Goal: Navigation & Orientation: Understand site structure

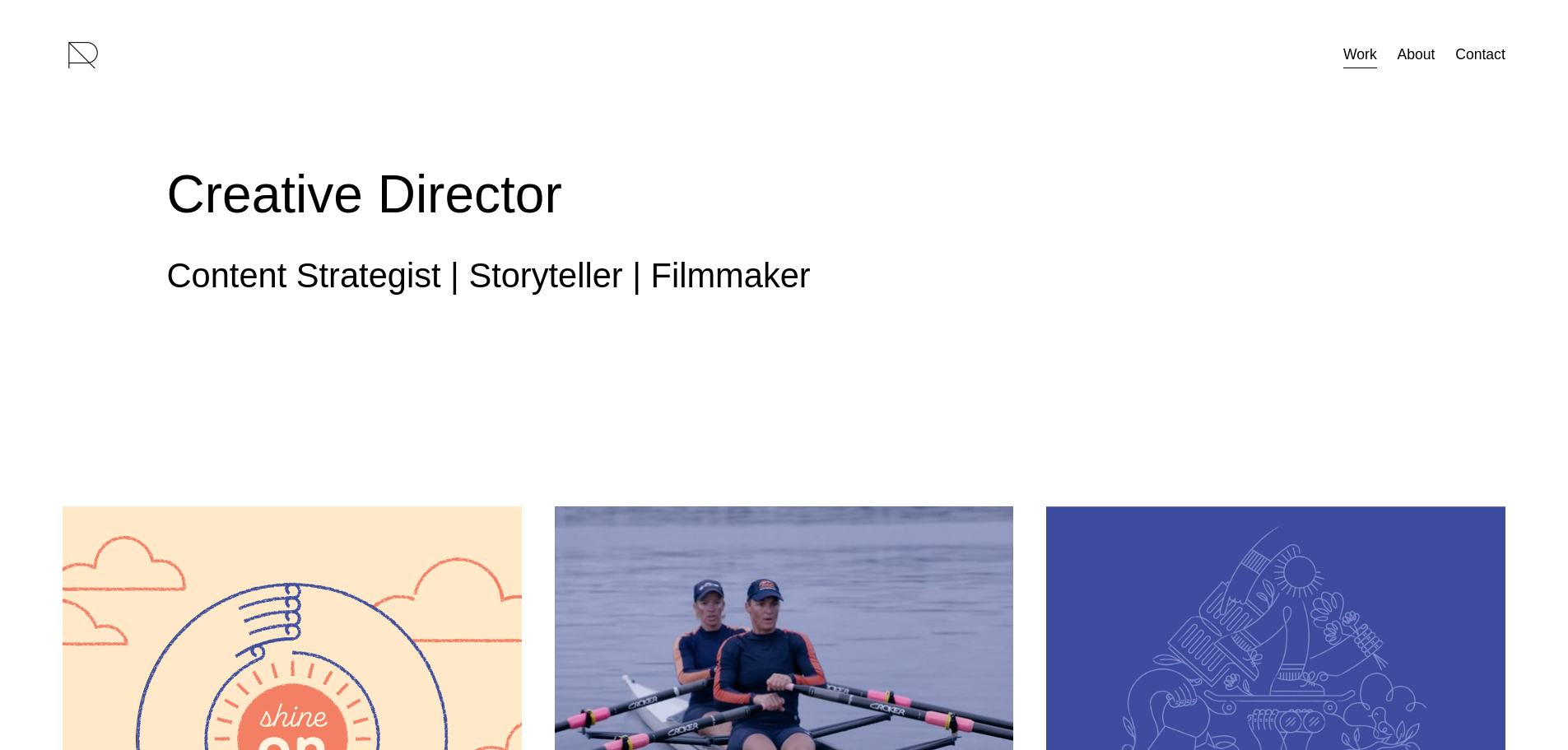
click at [1433, 53] on link "About" at bounding box center [1415, 55] width 38 height 29
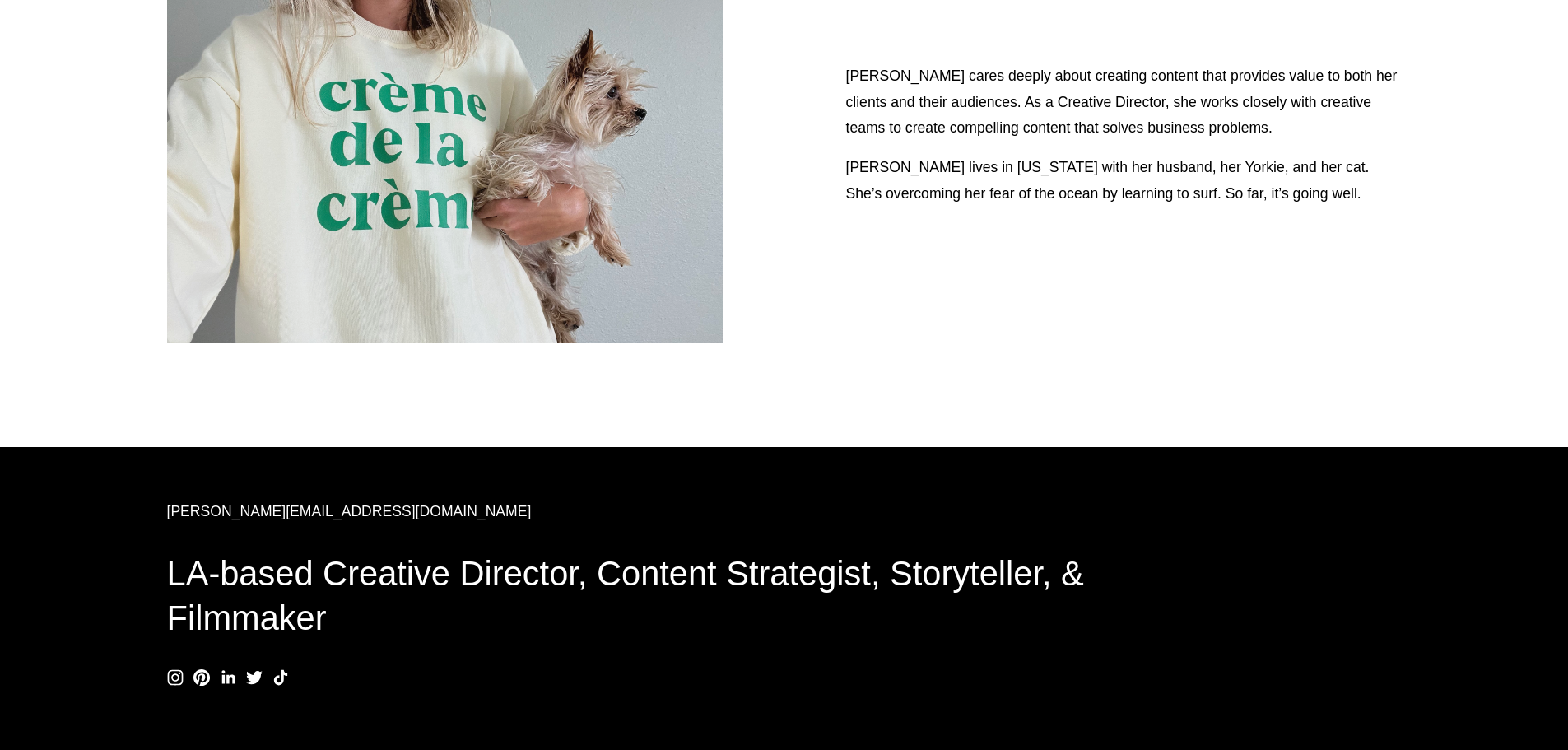
scroll to position [291, 0]
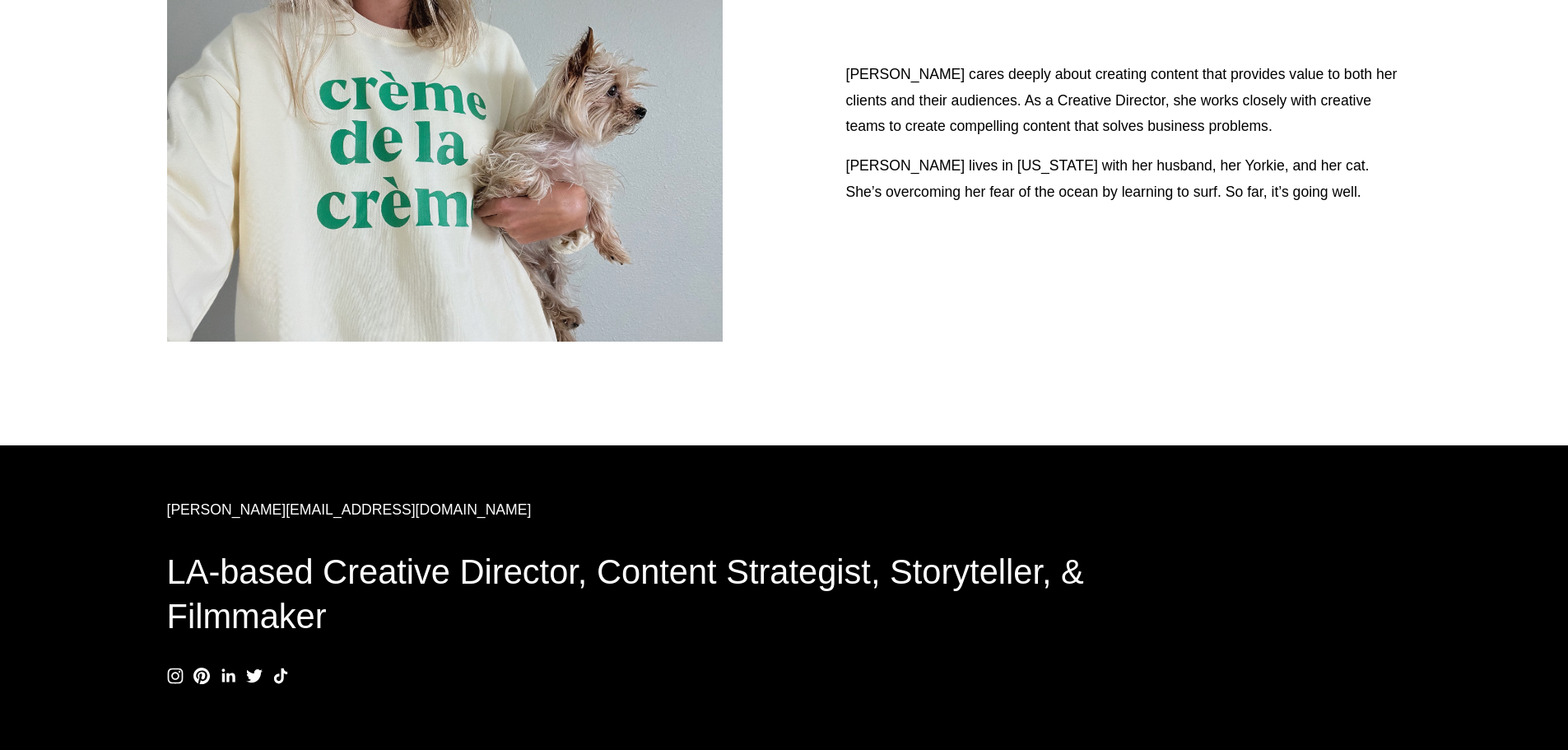
click at [254, 681] on use "Twitter" at bounding box center [254, 676] width 17 height 13
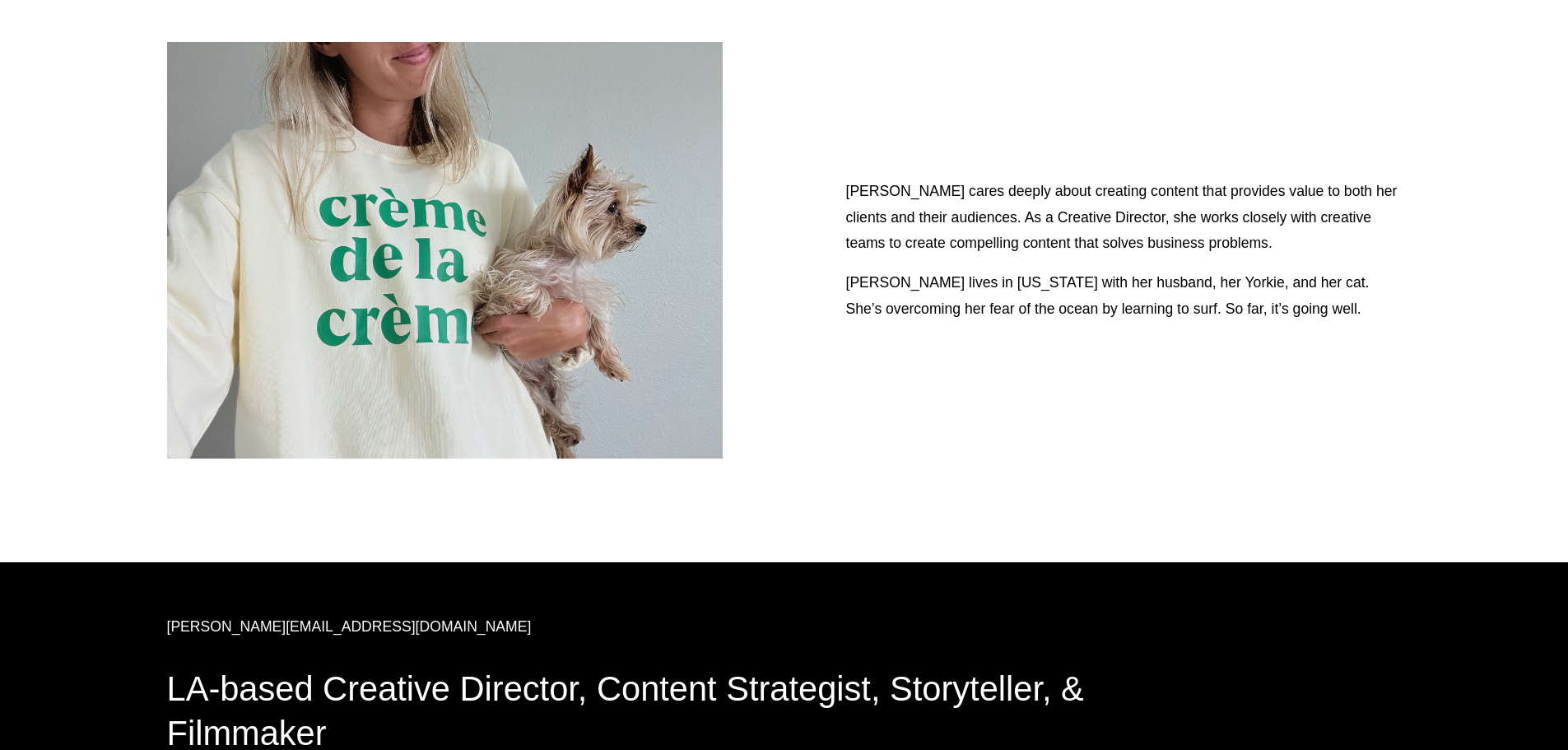
scroll to position [0, 0]
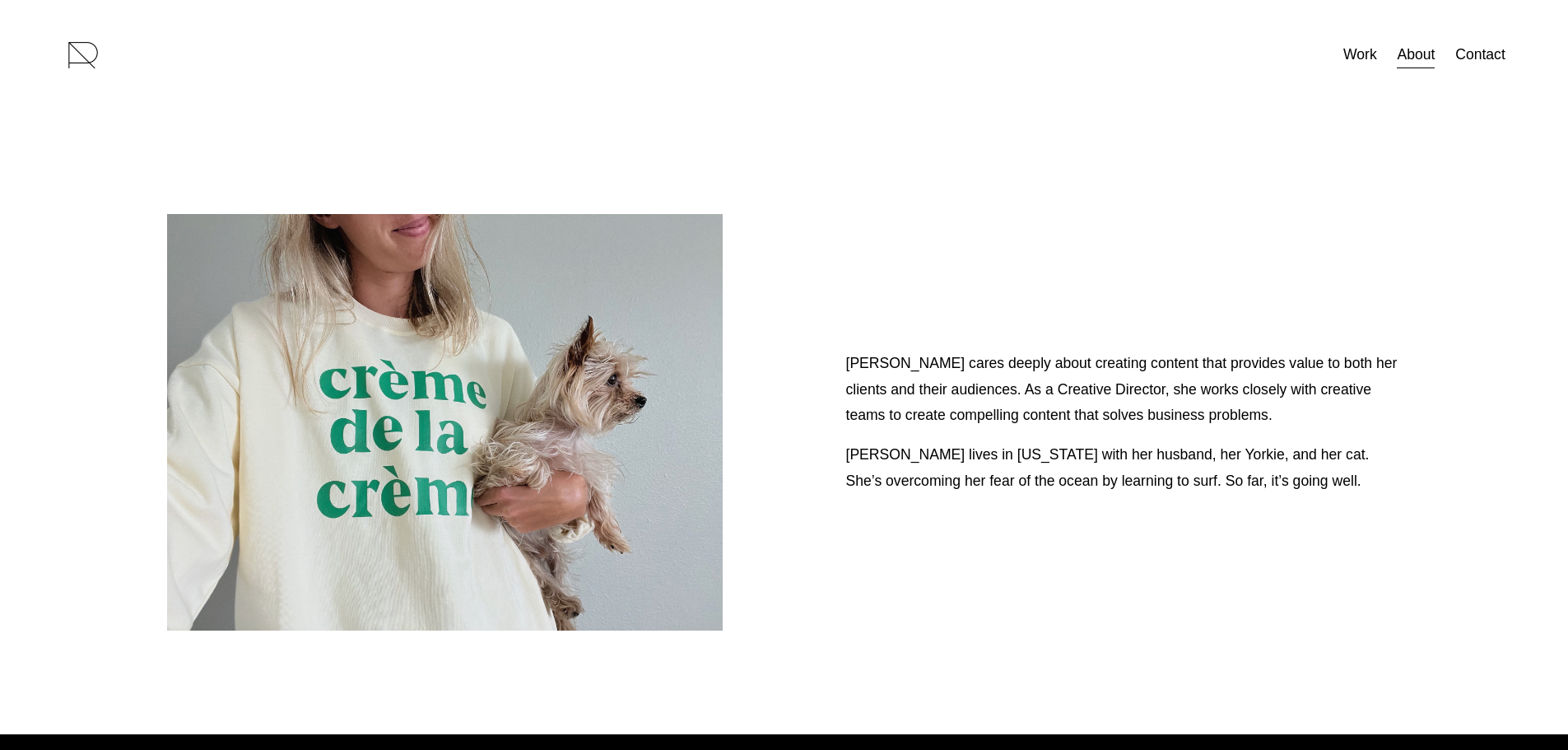
click at [1468, 58] on link "Contact" at bounding box center [1479, 55] width 50 height 29
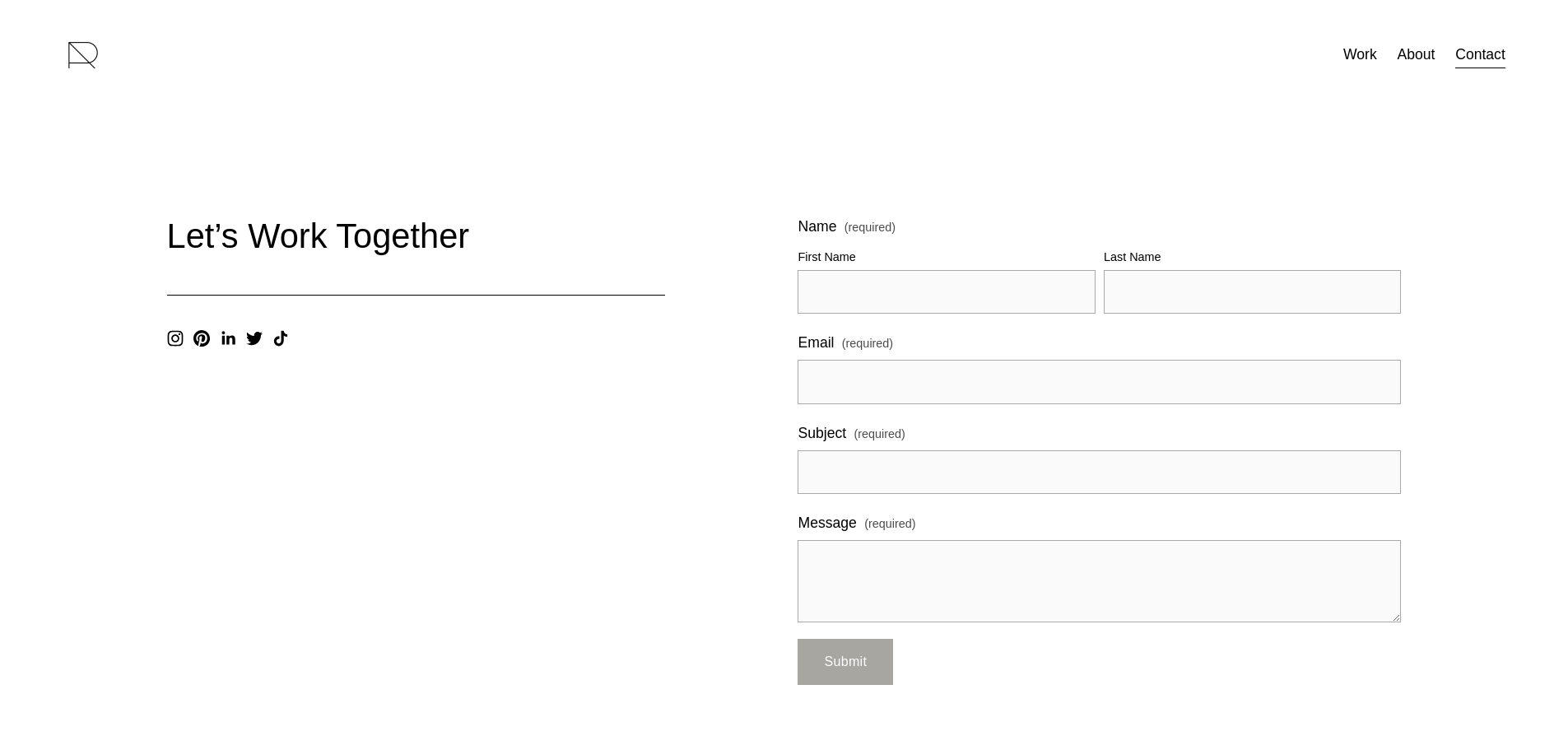
click at [1353, 61] on link "Work" at bounding box center [1360, 55] width 34 height 29
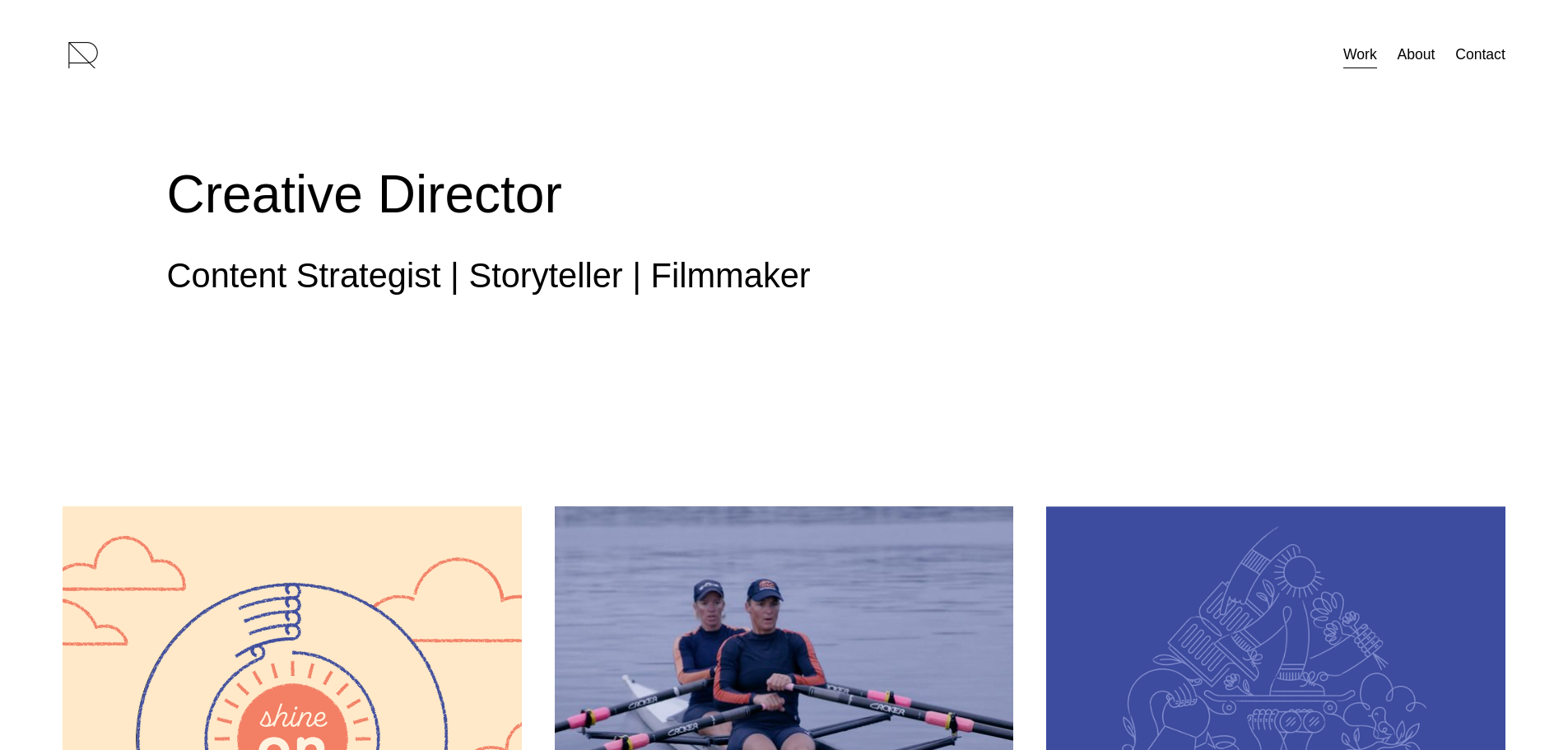
click at [1394, 57] on nav "Work About Contact" at bounding box center [1424, 55] width 162 height 29
click at [1420, 57] on link "About" at bounding box center [1415, 55] width 38 height 29
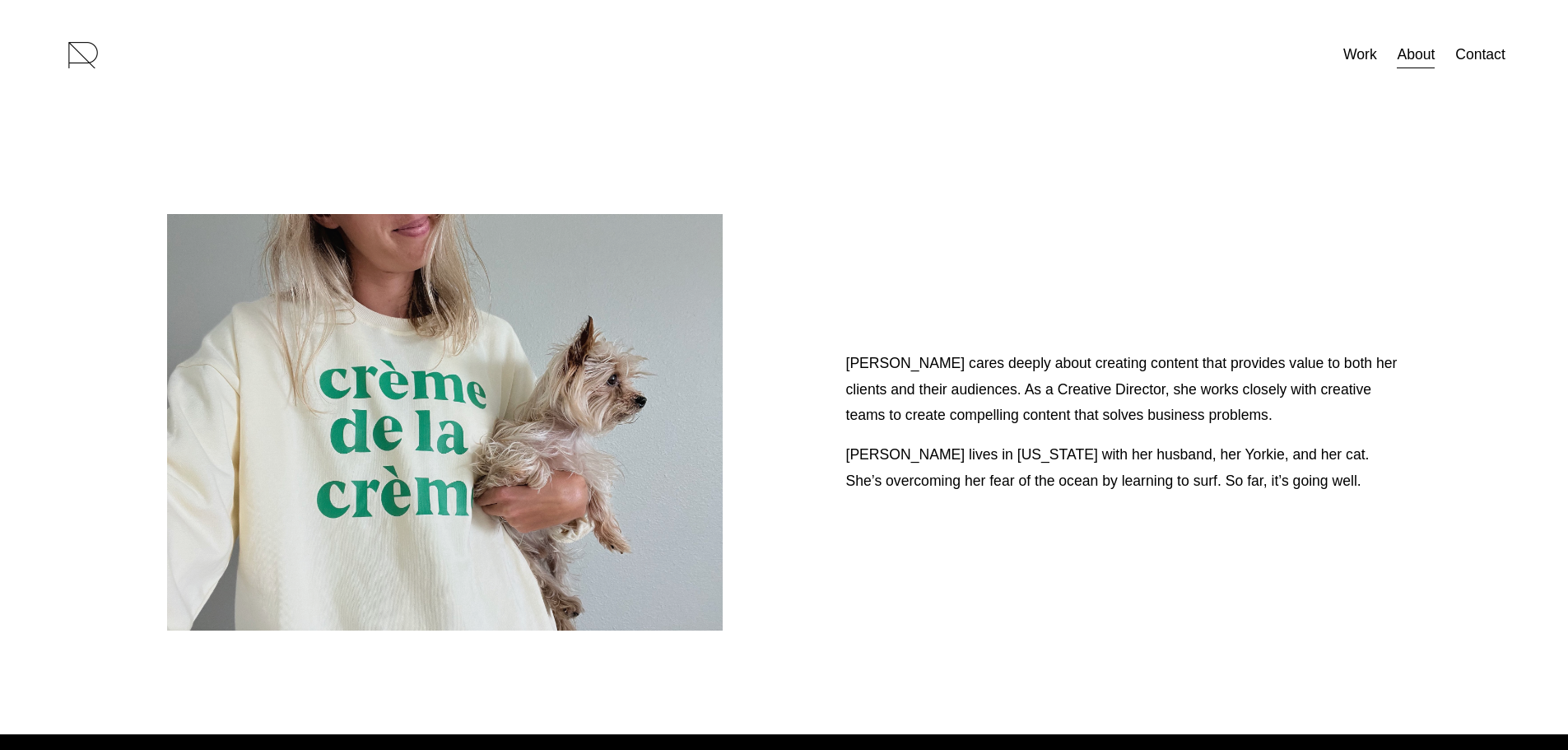
click at [68, 52] on img at bounding box center [83, 55] width 41 height 41
